Goal: Task Accomplishment & Management: Manage account settings

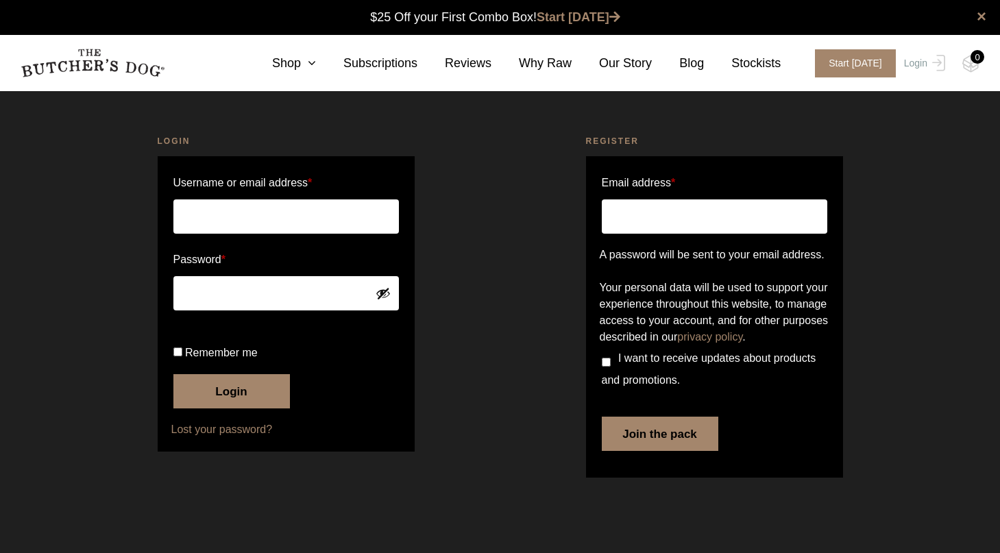
type input "[PERSON_NAME][EMAIL_ADDRESS][DOMAIN_NAME]"
click at [239, 409] on button "Login" at bounding box center [231, 391] width 117 height 34
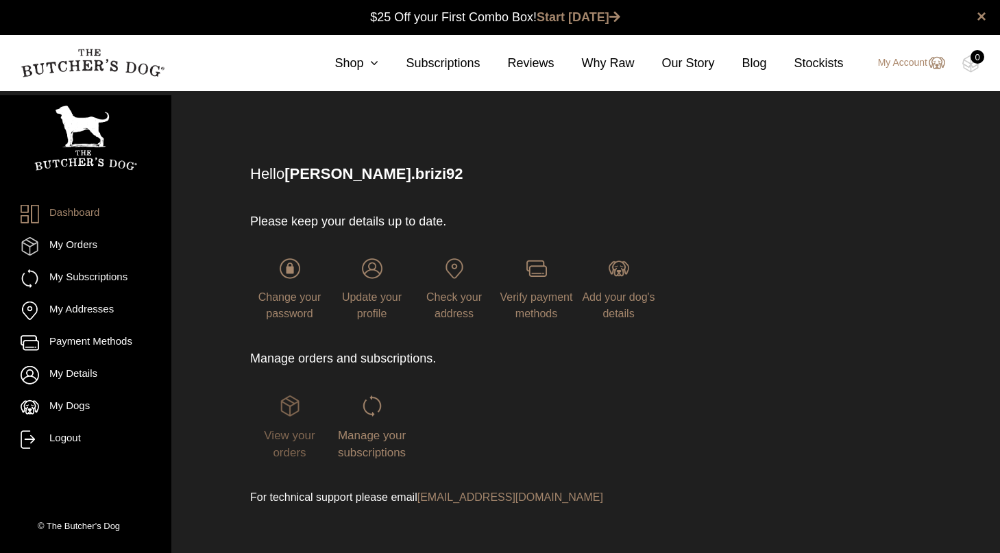
scroll to position [1, 0]
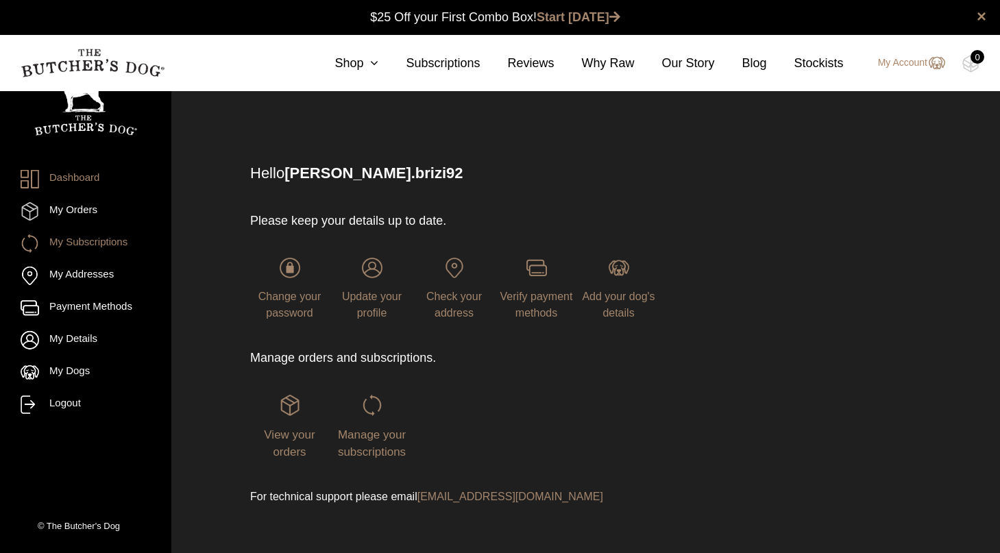
click at [100, 246] on link "My Subscriptions" at bounding box center [86, 243] width 130 height 19
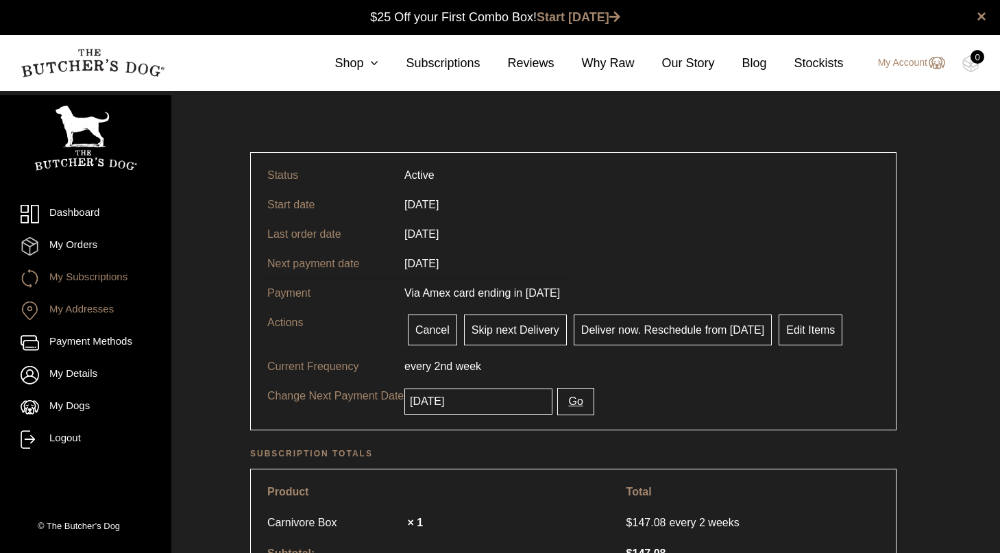
click at [103, 306] on link "My Addresses" at bounding box center [86, 311] width 130 height 19
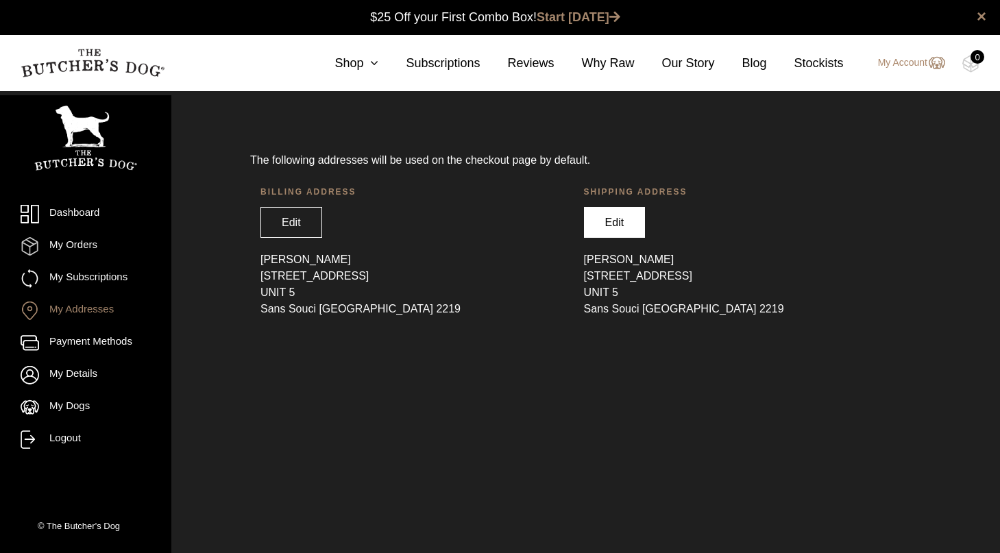
click at [596, 214] on link "Edit" at bounding box center [615, 222] width 62 height 31
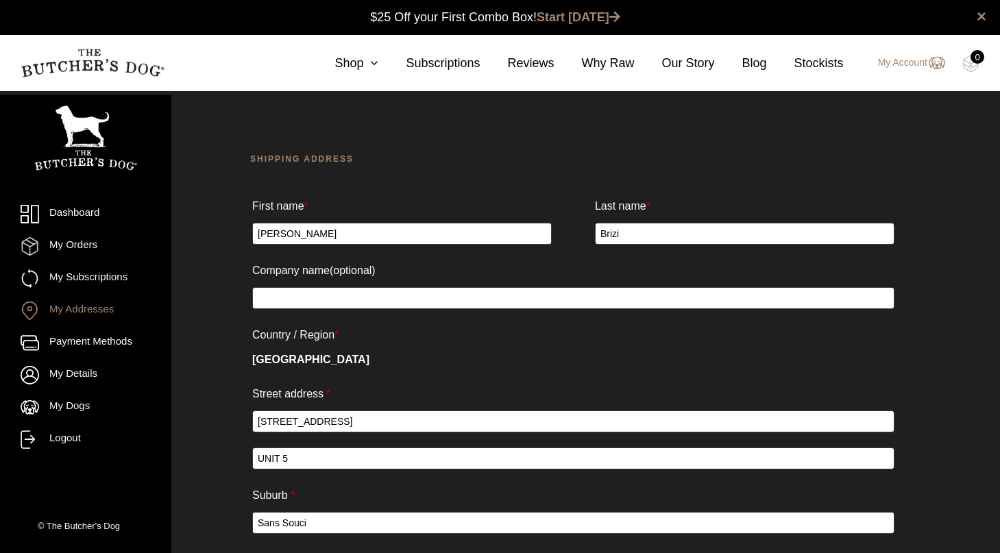
select select "[GEOGRAPHIC_DATA]"
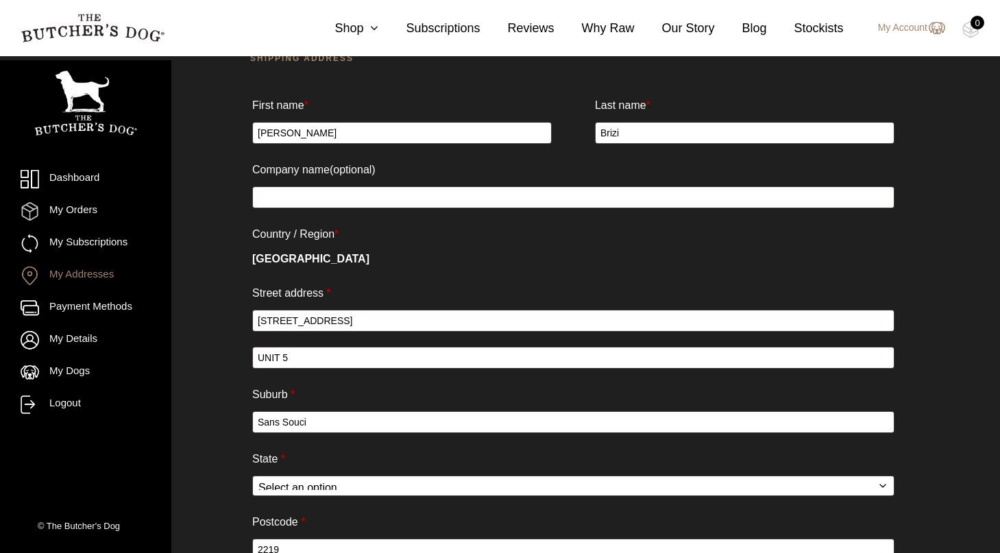
scroll to position [107, 0]
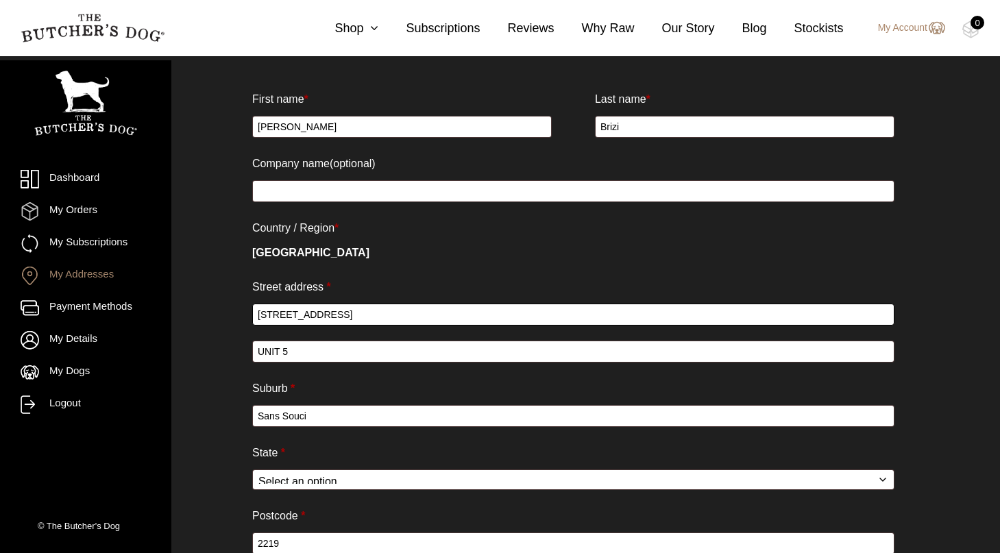
drag, startPoint x: 364, startPoint y: 308, endPoint x: 223, endPoint y: 308, distance: 141.2
drag, startPoint x: 330, startPoint y: 324, endPoint x: 210, endPoint y: 311, distance: 120.7
click at [210, 311] on div "Shipping address First name * James Last name * Brizi Company name (optional) C…" at bounding box center [574, 352] width 784 height 683
type input "UNIT 12"
click at [330, 303] on p "Street address * 1 Plimsoll St" at bounding box center [573, 300] width 646 height 53
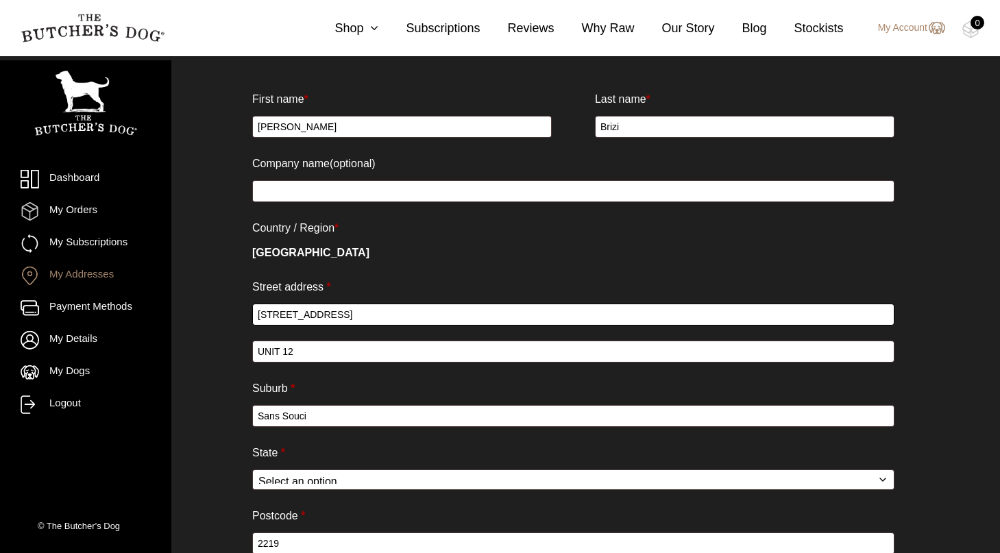
drag, startPoint x: 326, startPoint y: 318, endPoint x: 196, endPoint y: 328, distance: 130.6
click at [196, 328] on div "Shipping address First name * James Last name * Brizi Company name (optional) C…" at bounding box center [574, 352] width 784 height 683
type input "1"
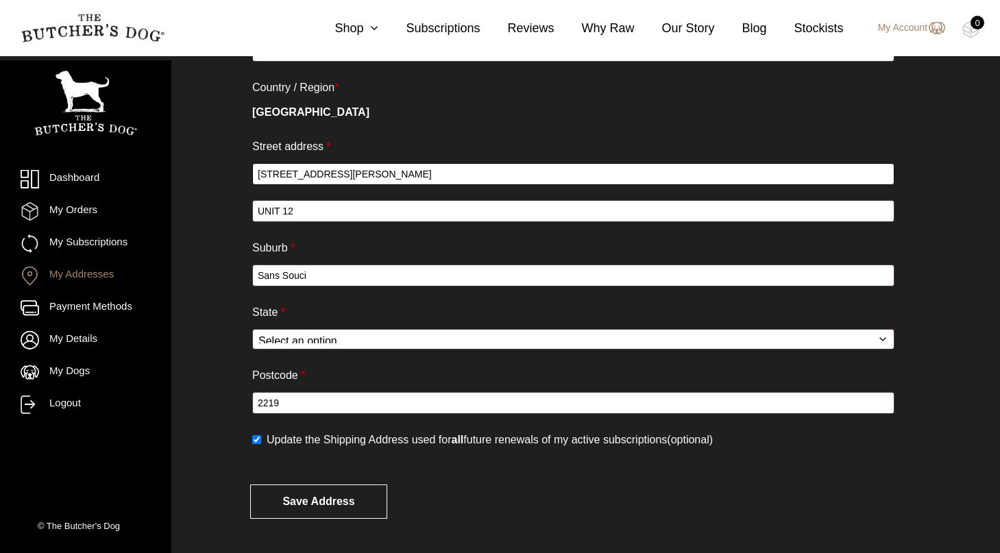
scroll to position [252, 0]
type input "40-42 Kendall St"
click at [326, 502] on button "Save address" at bounding box center [318, 502] width 137 height 34
